Goal: Information Seeking & Learning: Learn about a topic

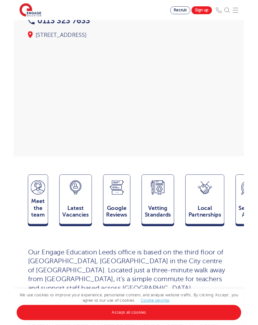
scroll to position [109, 0]
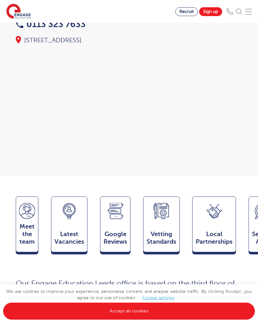
click at [216, 309] on link "Accept all cookies" at bounding box center [129, 310] width 252 height 17
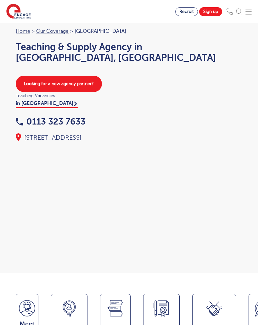
scroll to position [0, 0]
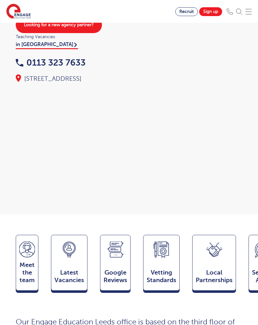
click at [29, 273] on span "Meet the team" at bounding box center [27, 272] width 16 height 23
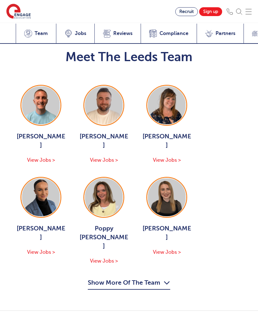
scroll to position [1048, 0]
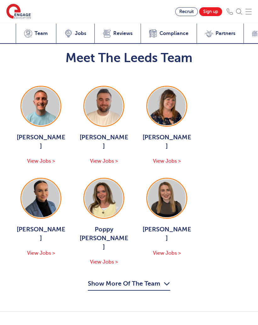
click at [109, 94] on img at bounding box center [104, 106] width 38 height 38
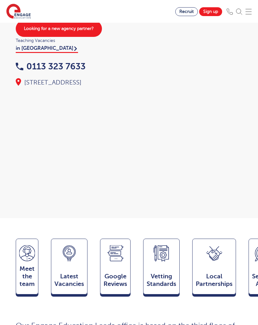
scroll to position [65, 0]
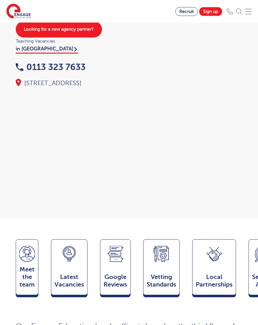
scroll to position [1051, 0]
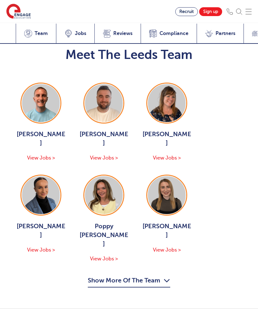
click at [173, 91] on img at bounding box center [167, 103] width 38 height 38
click at [43, 180] on img at bounding box center [41, 195] width 38 height 38
click at [116, 176] on img at bounding box center [104, 195] width 38 height 38
click at [170, 176] on img at bounding box center [167, 195] width 38 height 38
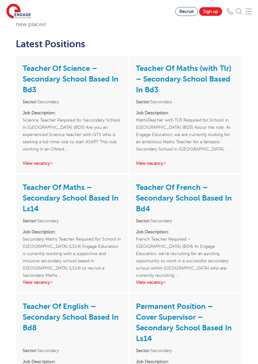
scroll to position [316, 0]
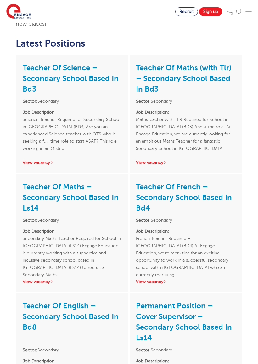
click at [255, 188] on div "Chris Rushton ACTIVE JOBS 8 OFFICE(S) Bradford Leeds" at bounding box center [129, 160] width 258 height 839
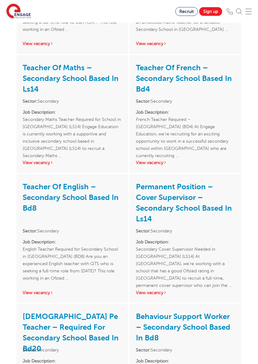
scroll to position [435, 0]
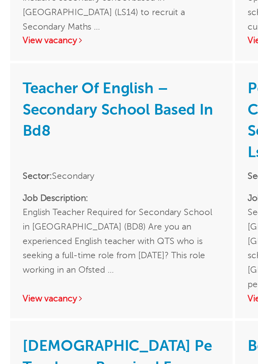
click at [98, 180] on h3 "Teacher Of English – Secondary School Based In Bd8" at bounding box center [72, 202] width 99 height 44
click at [85, 182] on link "Teacher Of English – Secondary School Based In Bd8" at bounding box center [71, 197] width 96 height 30
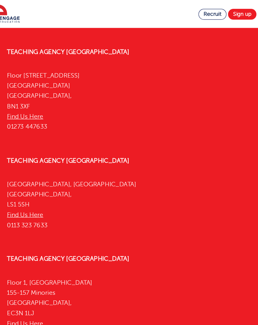
scroll to position [805, 0]
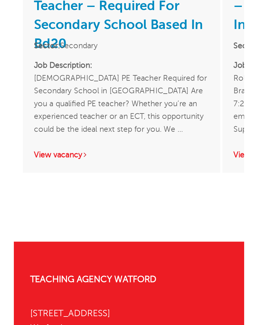
scroll to position [580, 0]
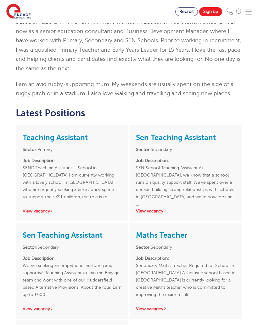
scroll to position [270, 0]
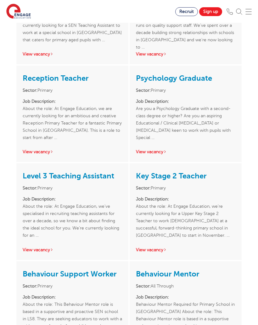
scroll to position [471, 0]
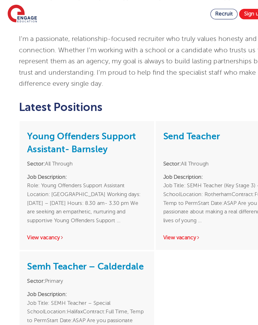
scroll to position [323, 0]
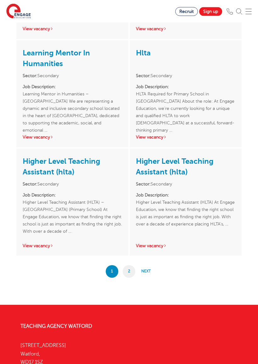
scroll to position [1106, 0]
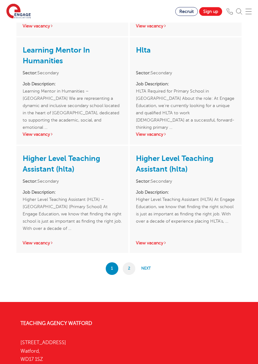
click at [133, 274] on link "2" at bounding box center [129, 269] width 13 height 13
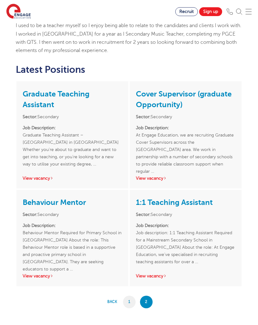
scroll to position [238, 0]
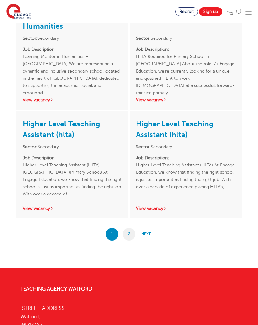
scroll to position [1141, 0]
